Goal: Register for event/course

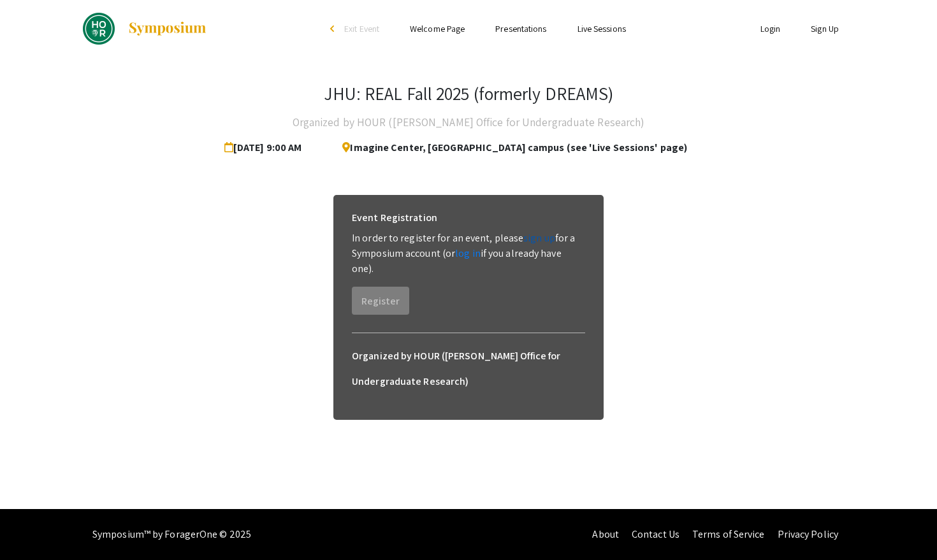
click at [529, 238] on link "sign up" at bounding box center [539, 237] width 32 height 13
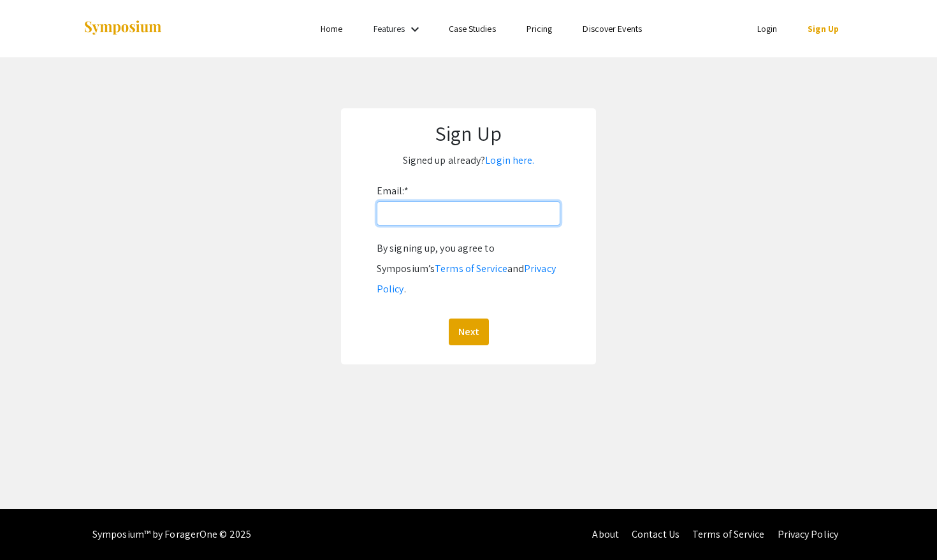
click at [485, 213] on input "Email: *" at bounding box center [468, 213] width 183 height 24
type input "[EMAIL_ADDRESS][DOMAIN_NAME]"
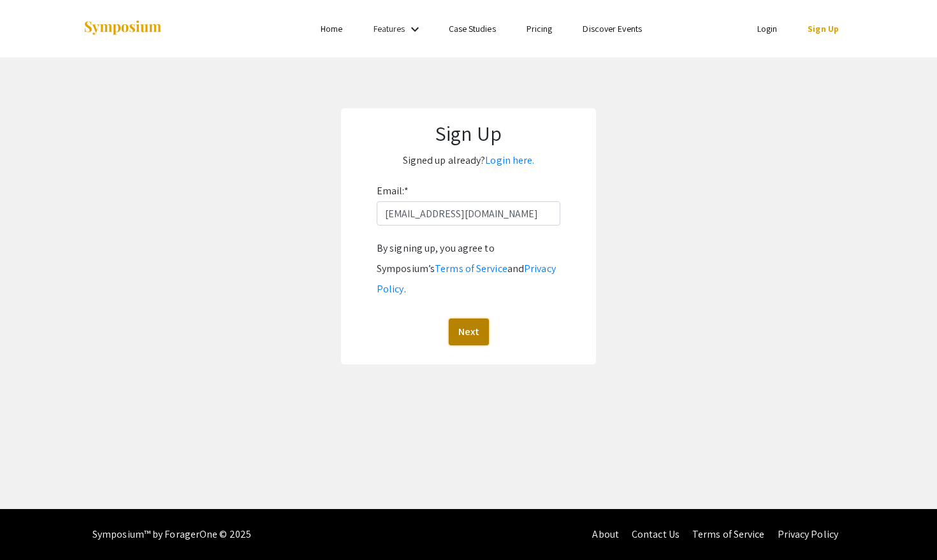
click at [478, 319] on button "Next" at bounding box center [469, 332] width 40 height 27
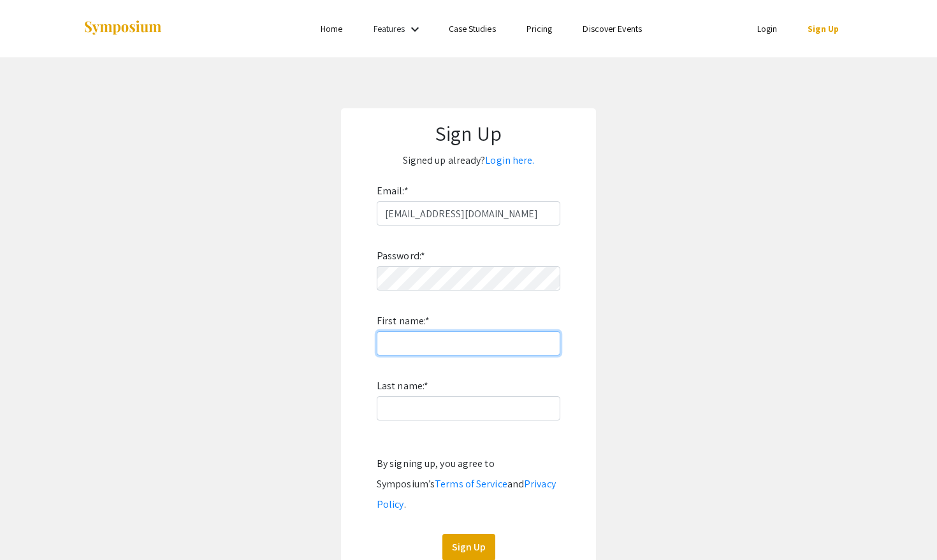
click at [439, 348] on input "First name: *" at bounding box center [468, 343] width 183 height 24
type input "Aysheila"
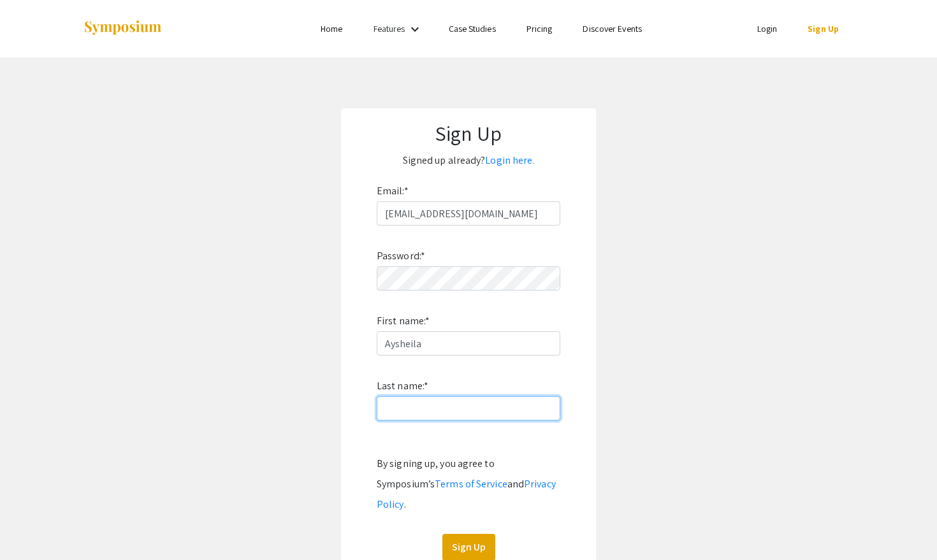
click at [414, 410] on input "Last name: *" at bounding box center [468, 408] width 183 height 24
type input "Zou"
click at [480, 505] on div "Sign Up Signed up already? Login here. Email: * [PERSON_NAME][EMAIL_ADDRESS][DO…" at bounding box center [468, 343] width 255 height 471
click at [480, 505] on button "Sign Up" at bounding box center [468, 547] width 53 height 27
